Goal: Information Seeking & Learning: Learn about a topic

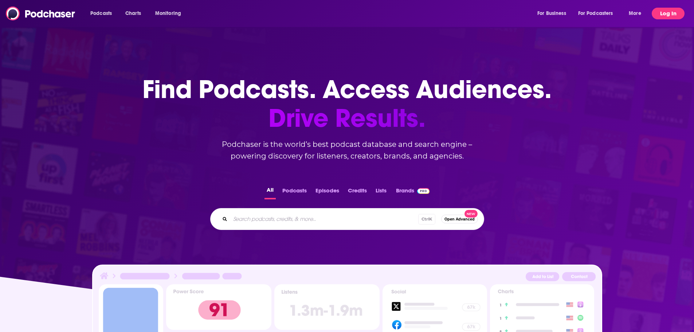
click at [661, 12] on button "Log In" at bounding box center [667, 14] width 33 height 12
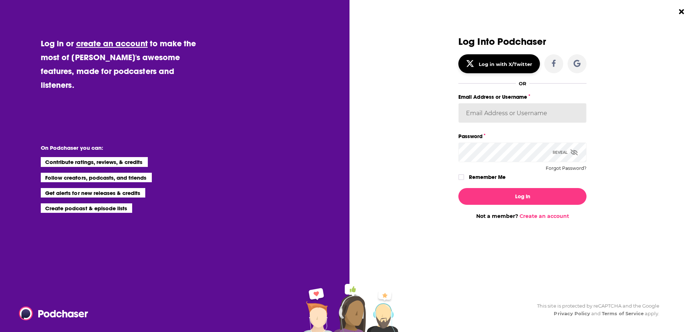
type input "kpunia"
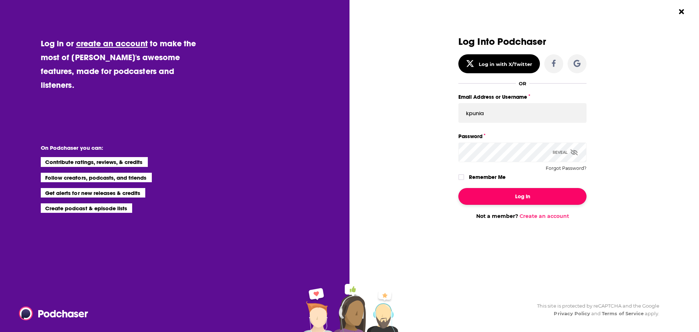
click at [505, 190] on button "Log In" at bounding box center [522, 196] width 128 height 17
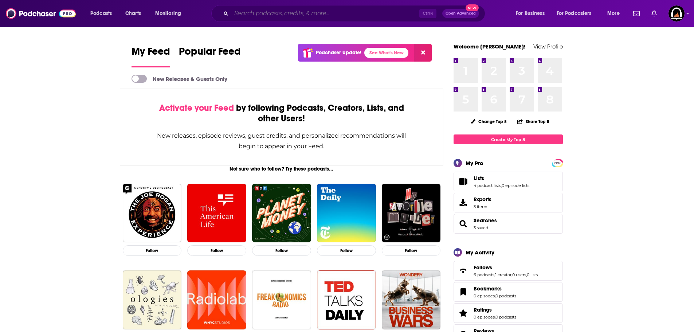
click at [263, 15] on input "Search podcasts, credits, & more..." at bounding box center [325, 14] width 188 height 12
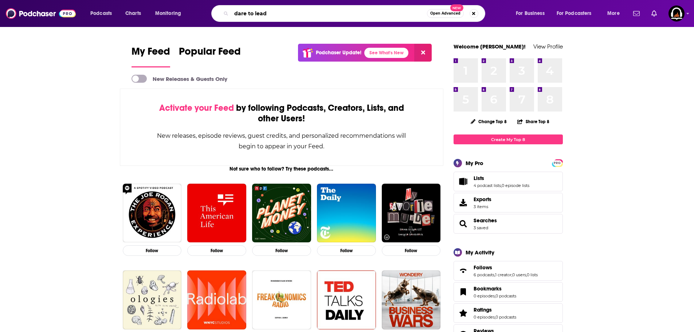
type input "dare to lead"
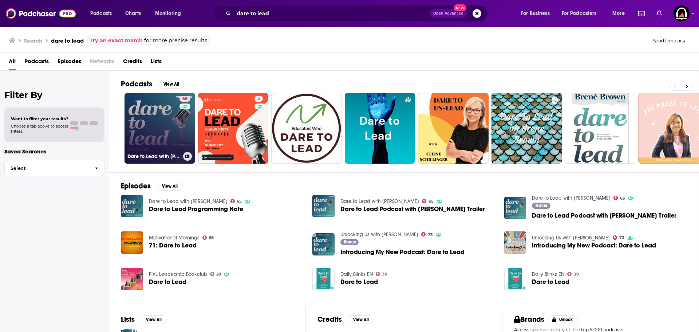
click at [150, 126] on link "65 Dare to Lead with [PERSON_NAME]" at bounding box center [160, 128] width 71 height 71
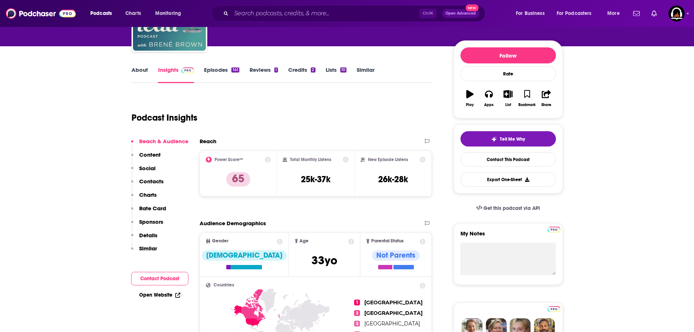
scroll to position [73, 0]
